Goal: Subscribe to service/newsletter

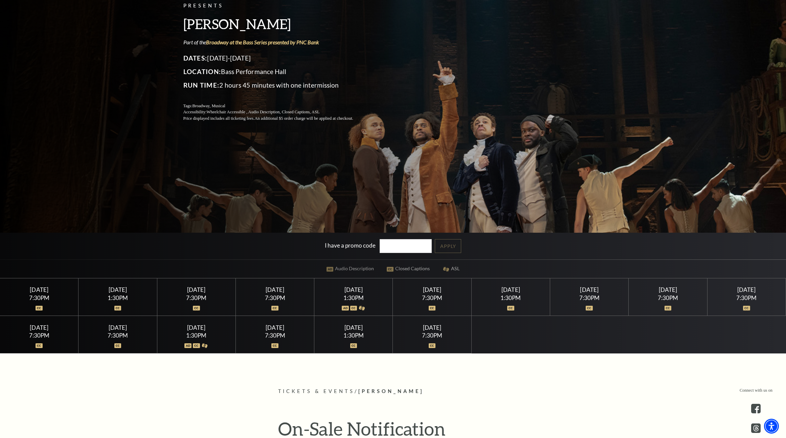
scroll to position [118, 0]
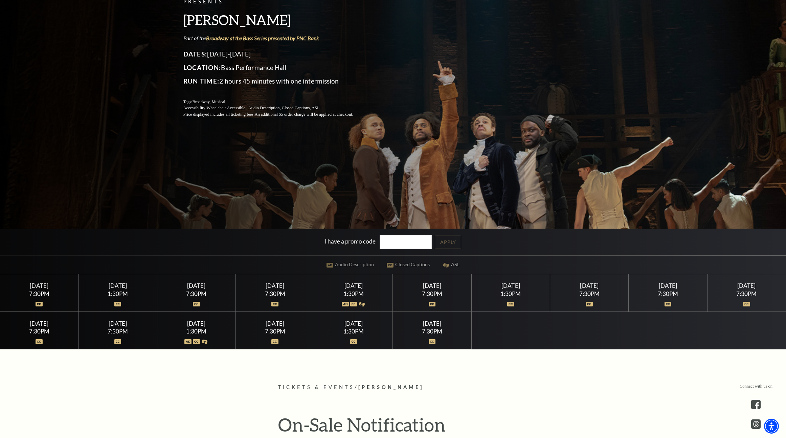
click at [459, 299] on div at bounding box center [432, 300] width 62 height 7
click at [436, 294] on div "7:30PM" at bounding box center [432, 294] width 62 height 6
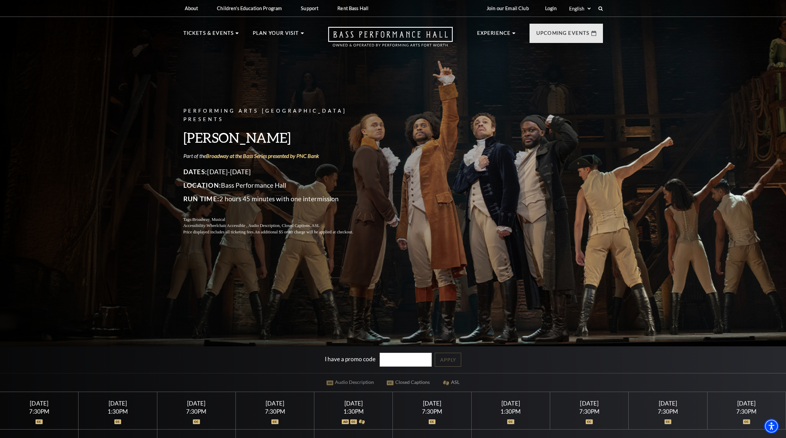
scroll to position [222, 0]
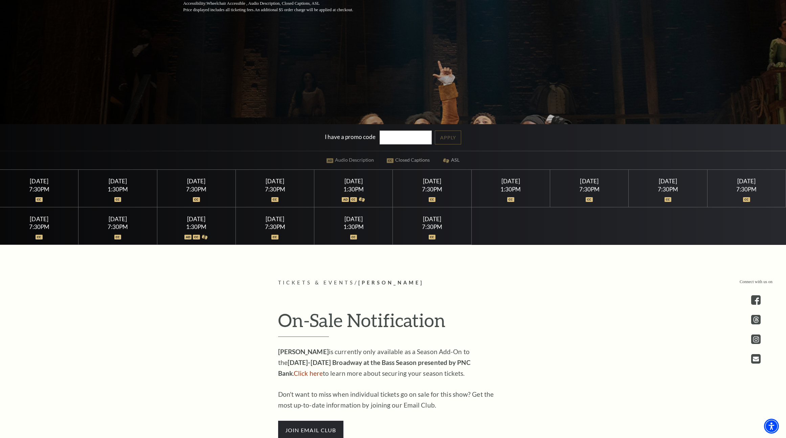
click at [433, 232] on div at bounding box center [432, 233] width 62 height 7
click at [433, 235] on img at bounding box center [432, 237] width 7 height 5
click at [430, 221] on div "Sunday July 26" at bounding box center [432, 219] width 62 height 7
click at [505, 189] on div "1:30PM" at bounding box center [511, 189] width 62 height 6
click at [544, 185] on div "Sunday July 19 1:30PM" at bounding box center [511, 189] width 78 height 38
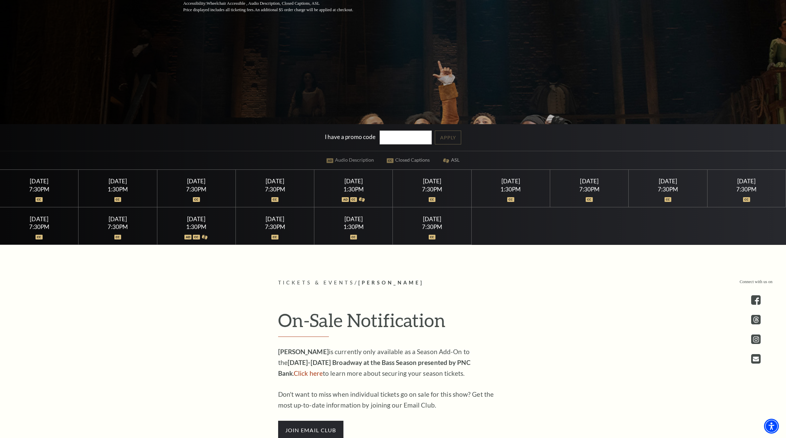
drag, startPoint x: 42, startPoint y: 182, endPoint x: 49, endPoint y: 184, distance: 7.6
click at [42, 182] on div "Wednesday July 15" at bounding box center [39, 181] width 62 height 7
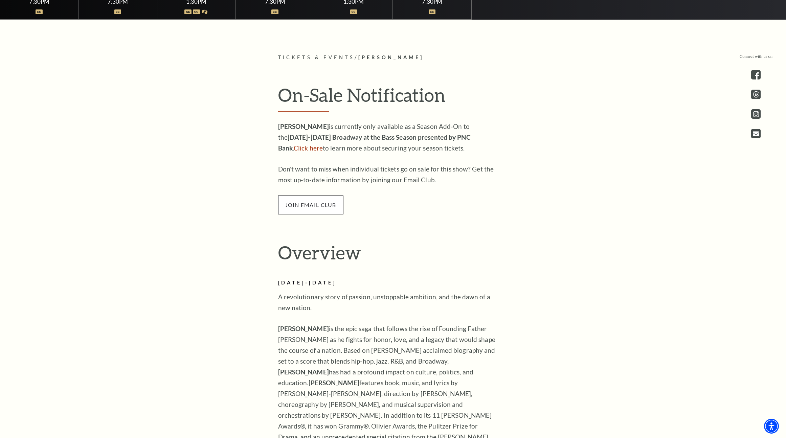
click at [312, 205] on span "join email club" at bounding box center [310, 205] width 65 height 19
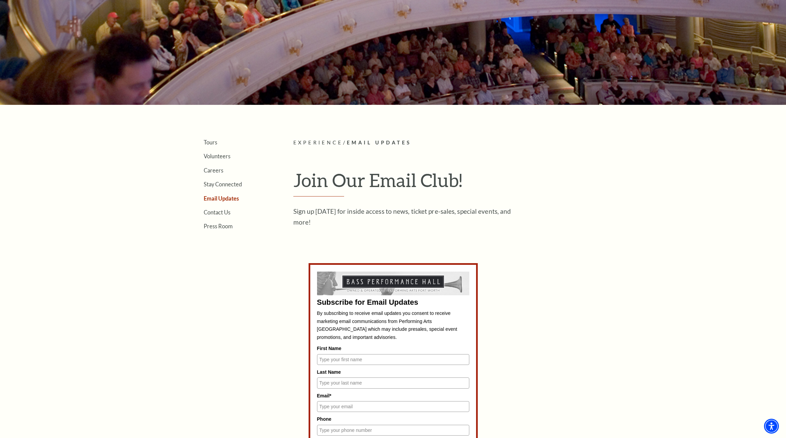
scroll to position [203, 0]
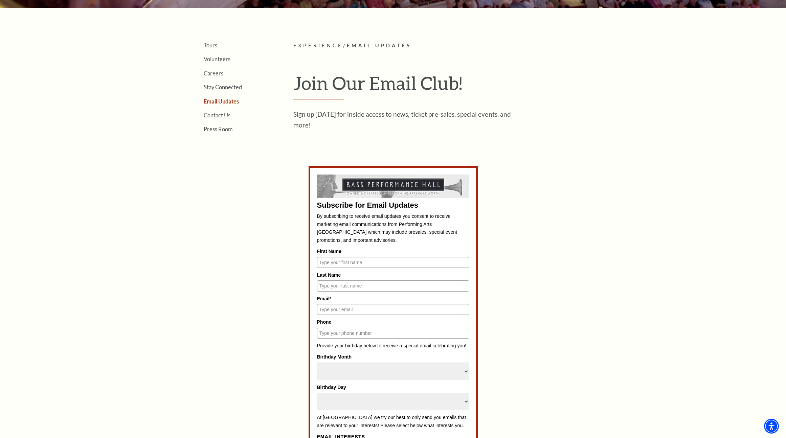
click at [398, 264] on input "First Name" at bounding box center [393, 262] width 152 height 11
type input "[PERSON_NAME]"
type input "5125502302"
click at [417, 312] on input "Email*" at bounding box center [393, 309] width 152 height 11
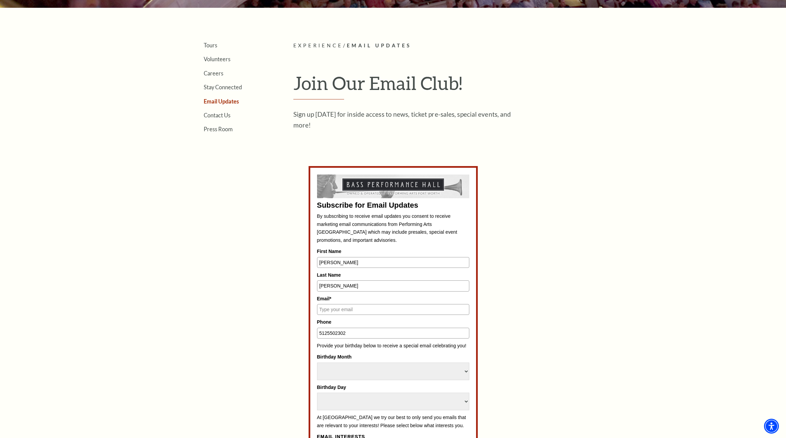
type input "[EMAIL_ADDRESS][DOMAIN_NAME]"
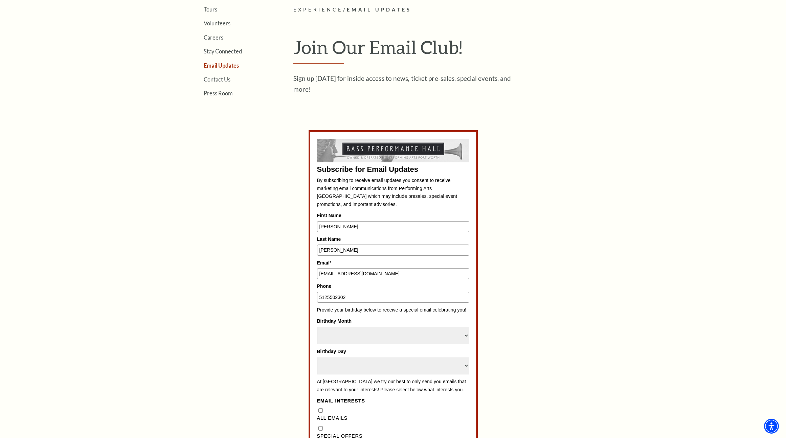
scroll to position [328, 0]
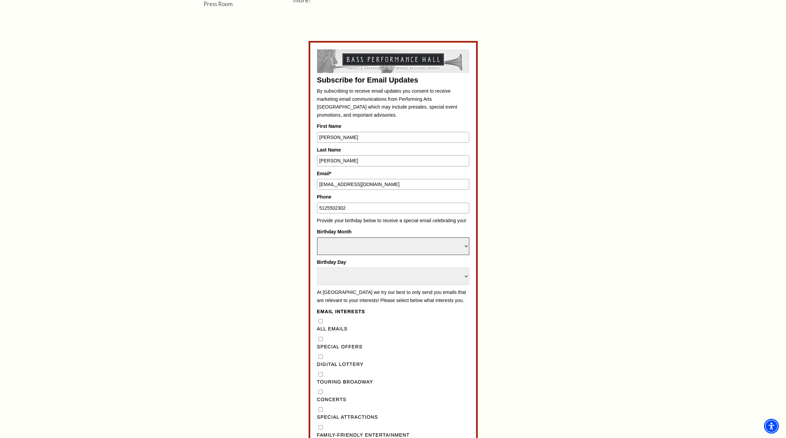
click at [397, 246] on select "Select Month January February March April May June July August September Octobe…" at bounding box center [393, 246] width 152 height 18
select select "February"
click at [317, 237] on select "Select Month January February March April May June July August September Octobe…" at bounding box center [393, 246] width 152 height 18
click at [421, 283] on select "Select Day 1 2 3 4 5 6 7 8 9 10 11 12 13 14 15 16 17 18 19 20 21 22 23 24 25 26…" at bounding box center [393, 277] width 152 height 18
select select "29"
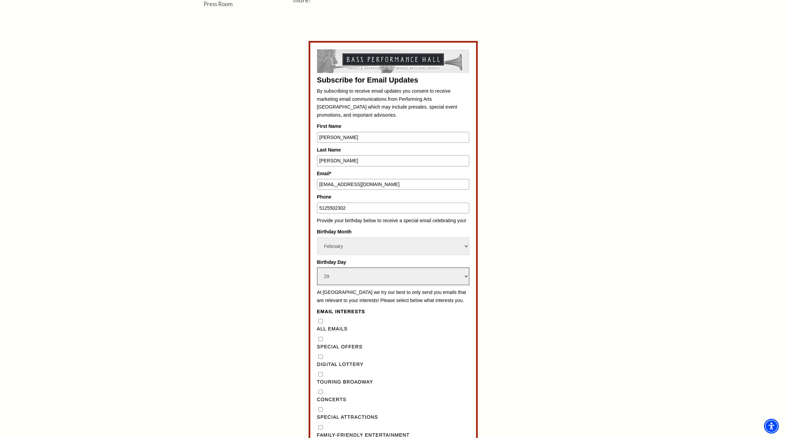
click at [317, 268] on select "Select Day 1 2 3 4 5 6 7 8 9 10 11 12 13 14 15 16 17 18 19 20 21 22 23 24 25 26…" at bounding box center [393, 277] width 152 height 18
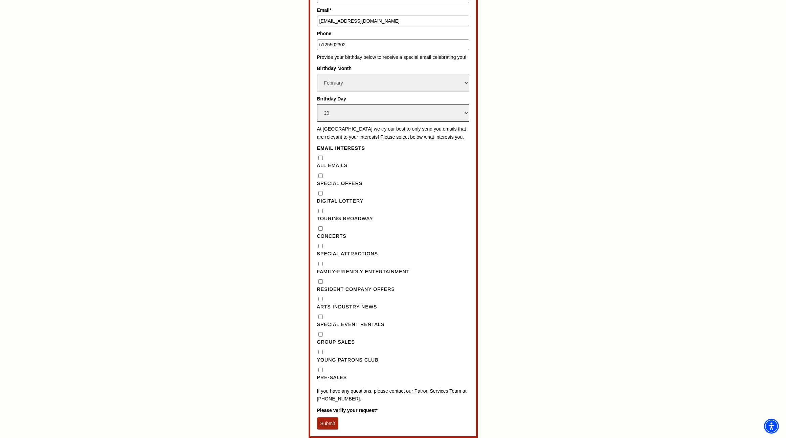
scroll to position [499, 0]
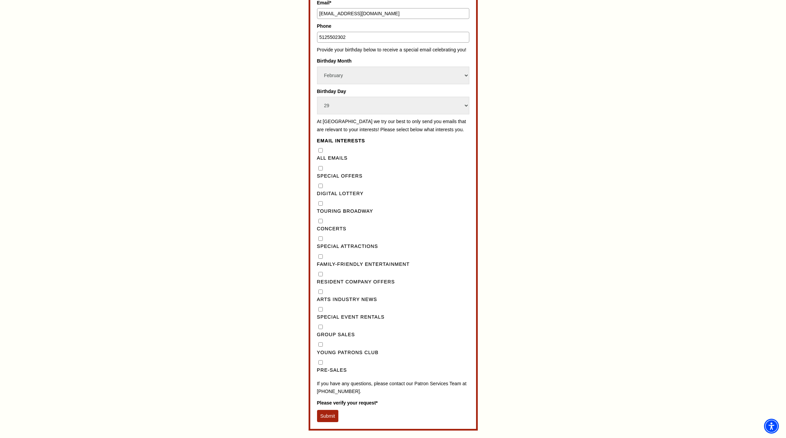
click at [321, 223] on input "Concerts" at bounding box center [320, 221] width 4 height 4
checkbox input "true"
click at [320, 241] on Attractions"] "Special Attractions" at bounding box center [320, 238] width 4 height 4
checkbox Attractions"] "true"
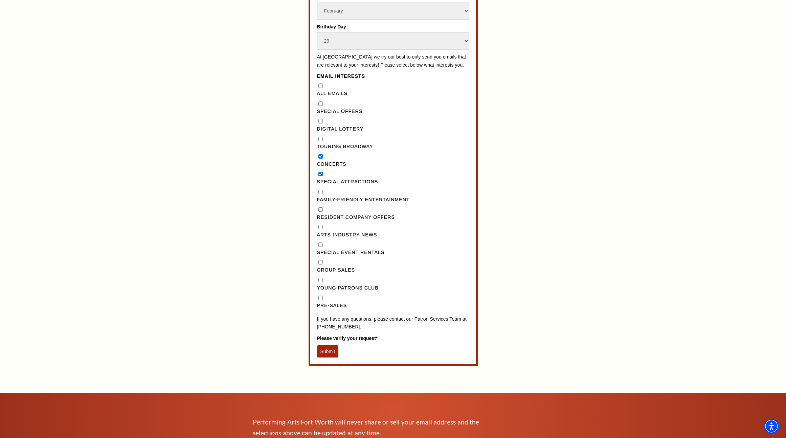
scroll to position [626, 0]
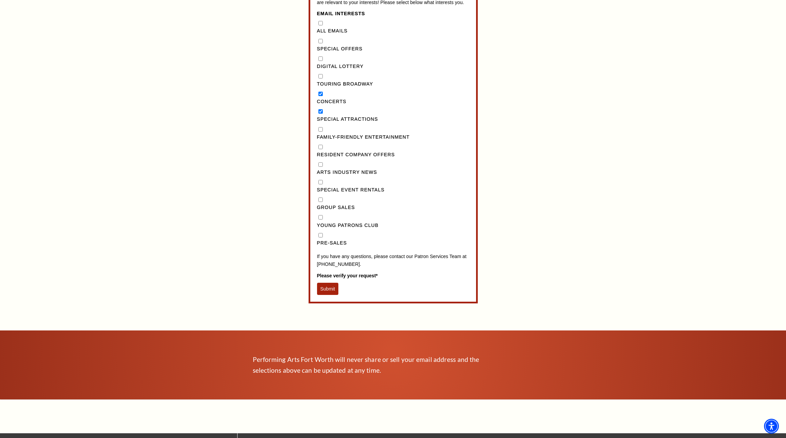
click at [330, 295] on button "Submit" at bounding box center [328, 289] width 22 height 12
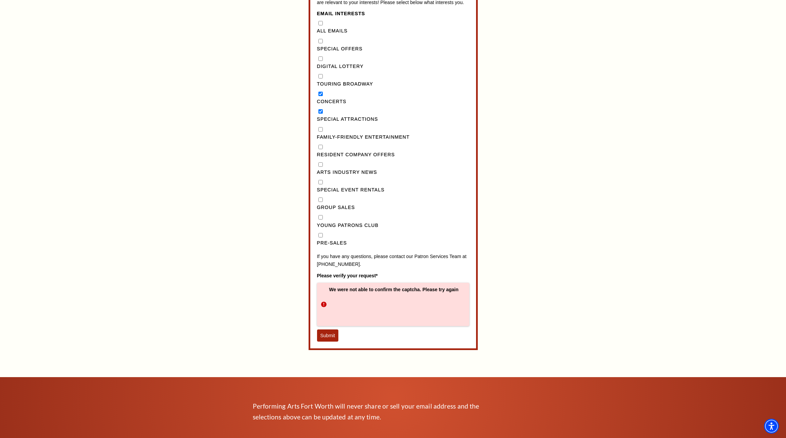
click at [332, 339] on button "Submit" at bounding box center [328, 336] width 22 height 12
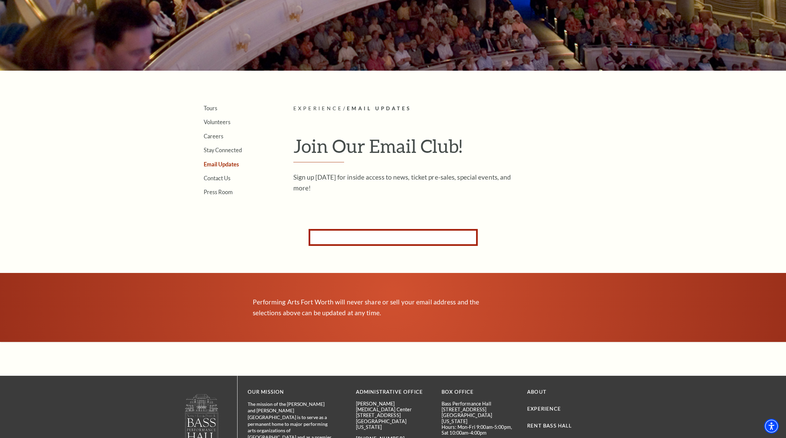
scroll to position [111, 0]
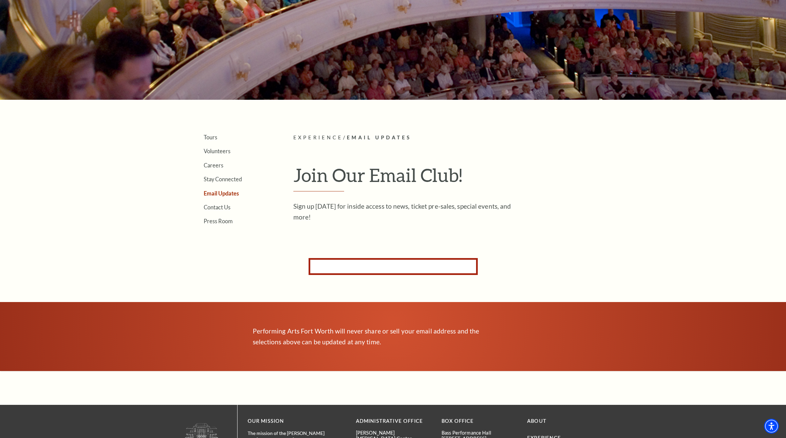
click at [342, 260] on form "Subscribe for Email Updates By subscribing to receive email updates you consent…" at bounding box center [393, 266] width 169 height 17
click at [339, 264] on form "Subscribe for Email Updates By subscribing to receive email updates you consent…" at bounding box center [393, 266] width 169 height 17
click at [336, 269] on form "Subscribe for Email Updates By subscribing to receive email updates you consent…" at bounding box center [393, 266] width 169 height 17
